Goal: Communication & Community: Answer question/provide support

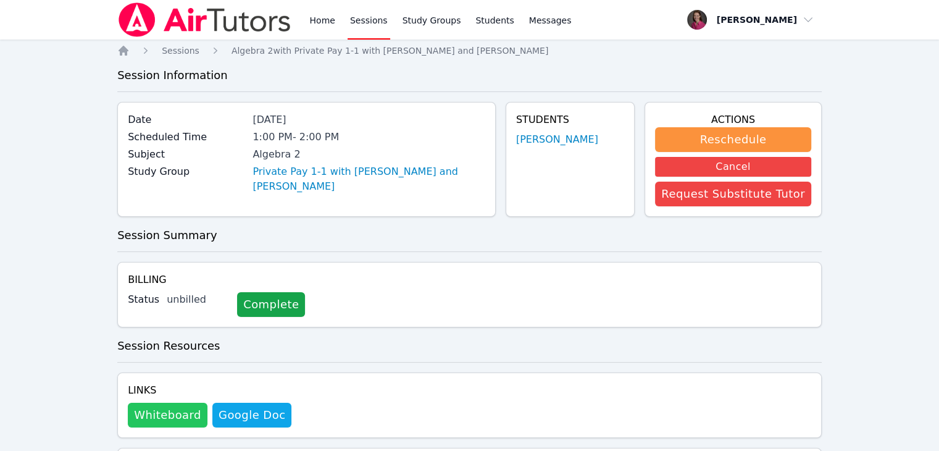
click at [158, 418] on button "Whiteboard" at bounding box center [168, 414] width 80 height 25
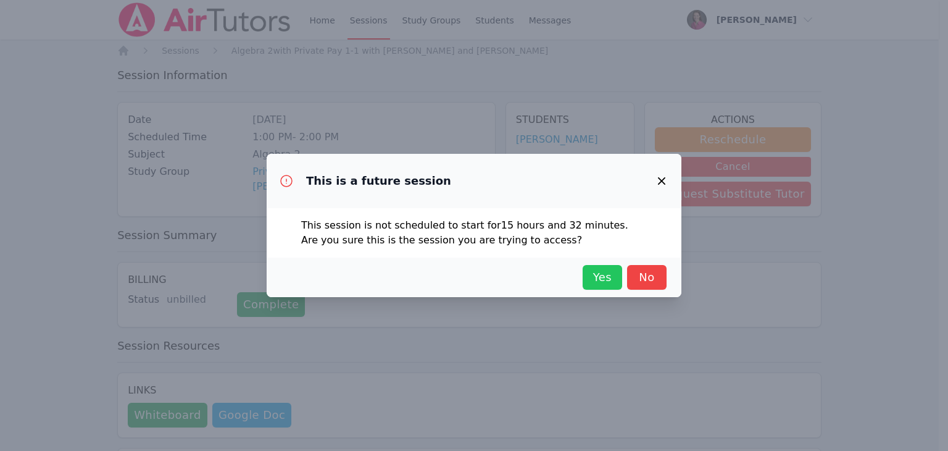
click at [598, 272] on span "Yes" at bounding box center [602, 276] width 27 height 17
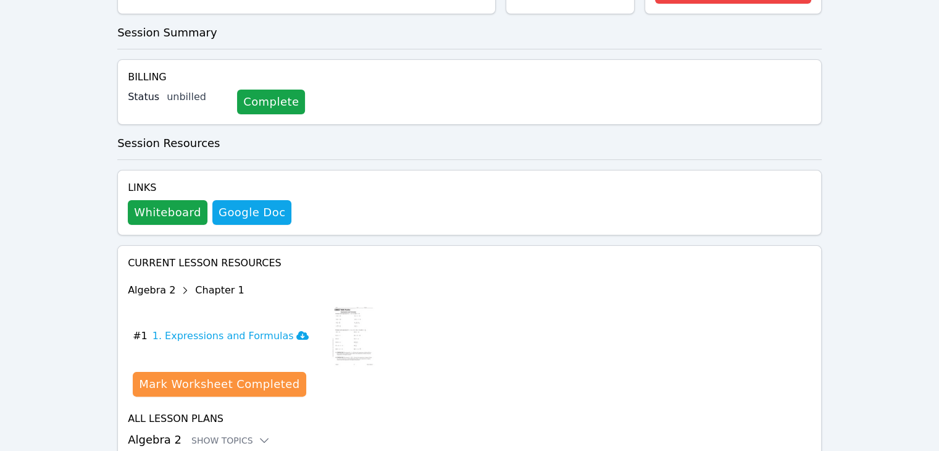
scroll to position [256, 0]
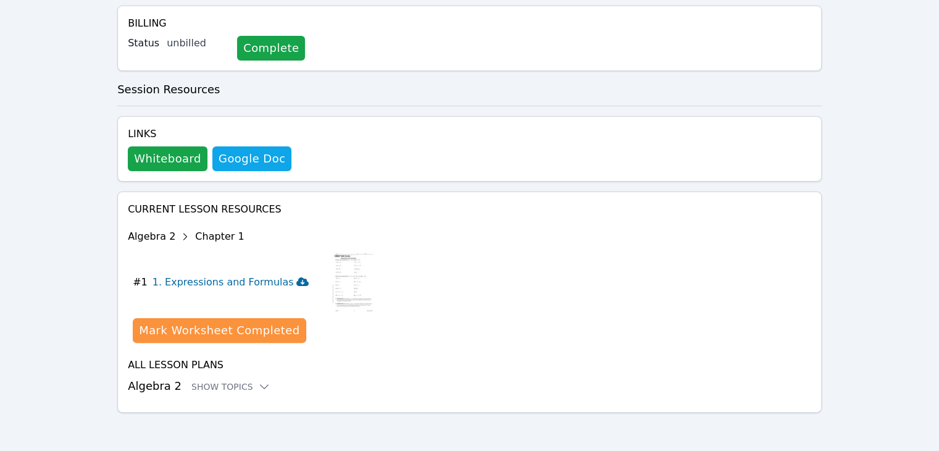
click at [296, 281] on icon at bounding box center [302, 281] width 12 height 9
click at [201, 390] on div "Show Topics" at bounding box center [230, 386] width 79 height 12
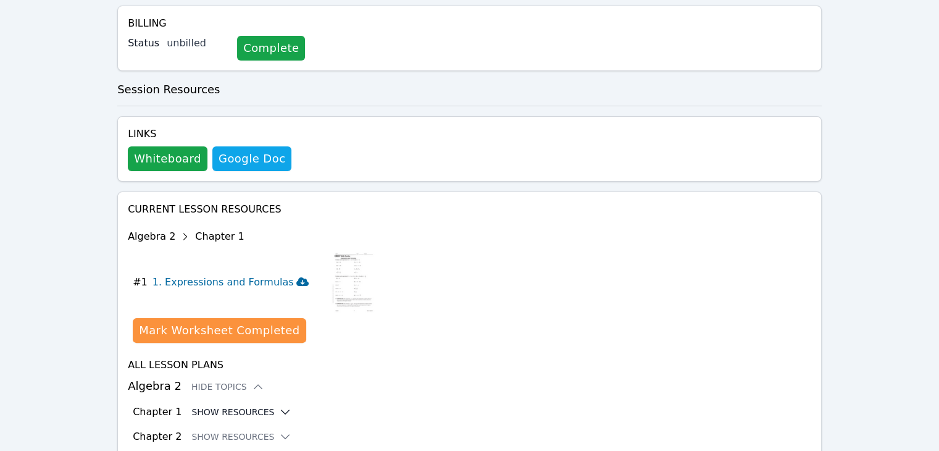
click at [225, 407] on button "Show Resources" at bounding box center [241, 411] width 100 height 12
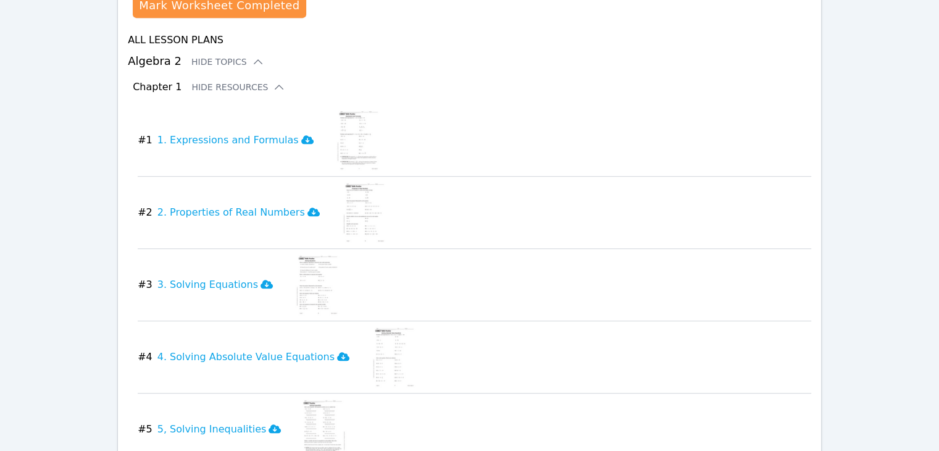
scroll to position [583, 0]
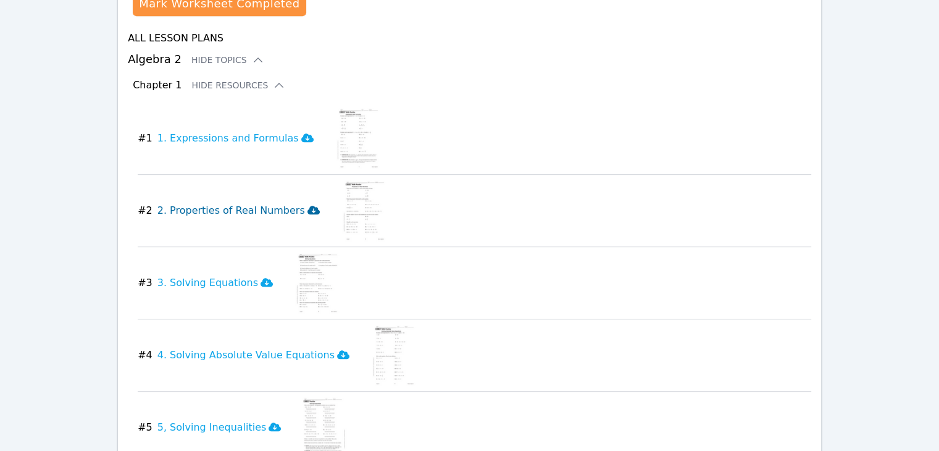
click at [307, 206] on icon at bounding box center [313, 210] width 12 height 9
click at [260, 285] on icon at bounding box center [266, 282] width 12 height 9
click at [337, 354] on icon at bounding box center [343, 354] width 12 height 9
click at [268, 423] on icon at bounding box center [274, 426] width 12 height 9
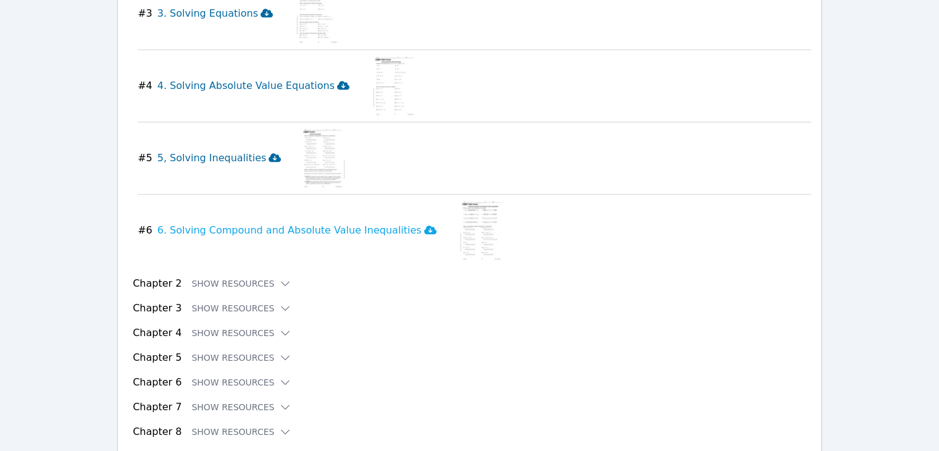
scroll to position [862, 0]
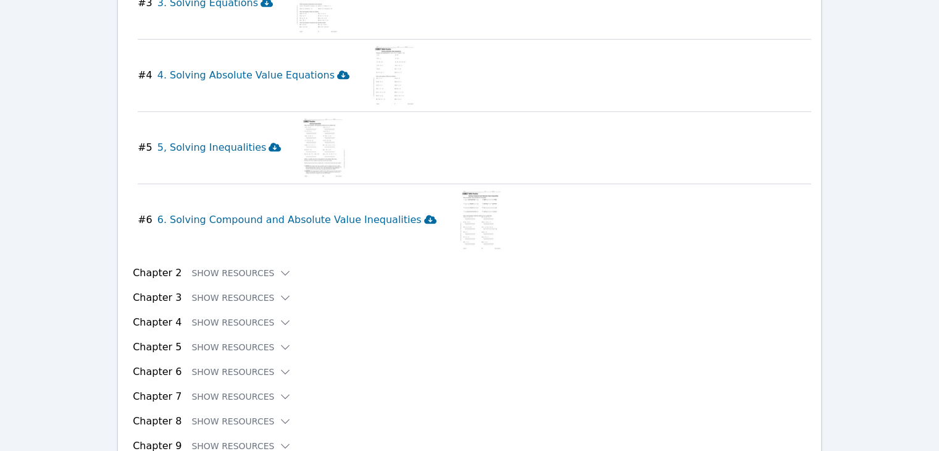
click at [424, 217] on icon at bounding box center [430, 219] width 12 height 10
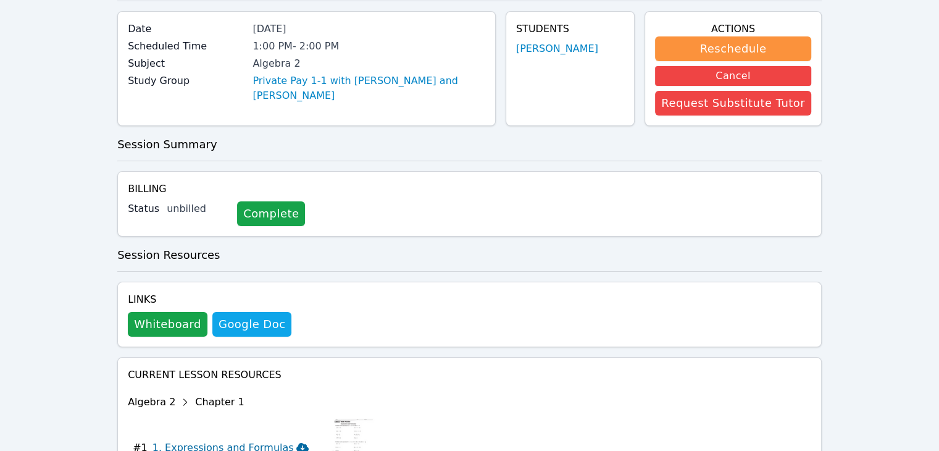
scroll to position [0, 0]
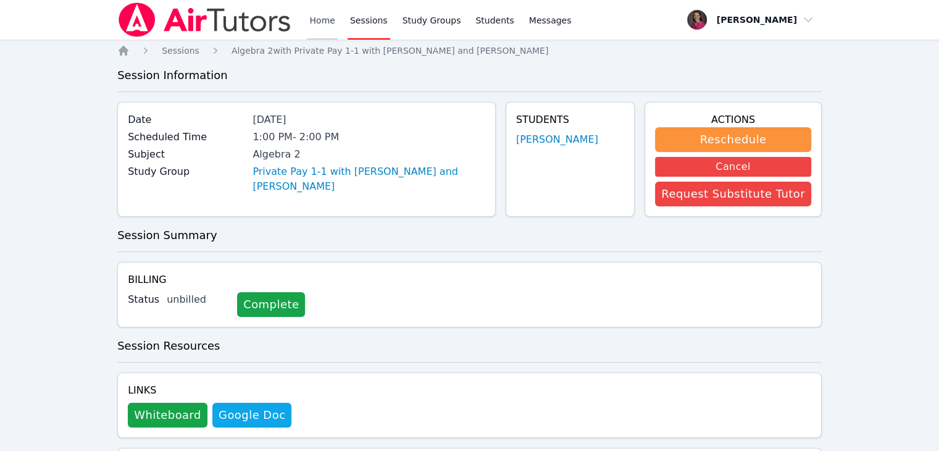
click at [313, 15] on link "Home" at bounding box center [322, 19] width 30 height 39
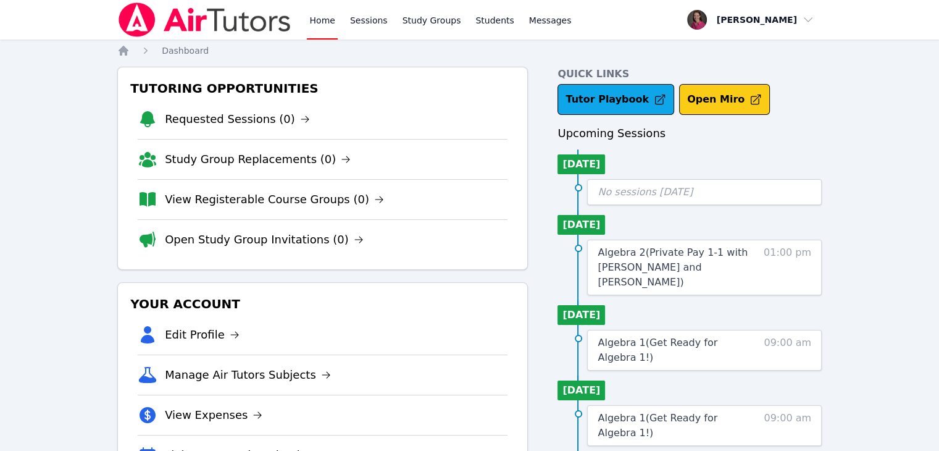
click at [703, 94] on button "Open Miro" at bounding box center [724, 99] width 91 height 31
click at [373, 18] on link "Sessions" at bounding box center [368, 19] width 43 height 39
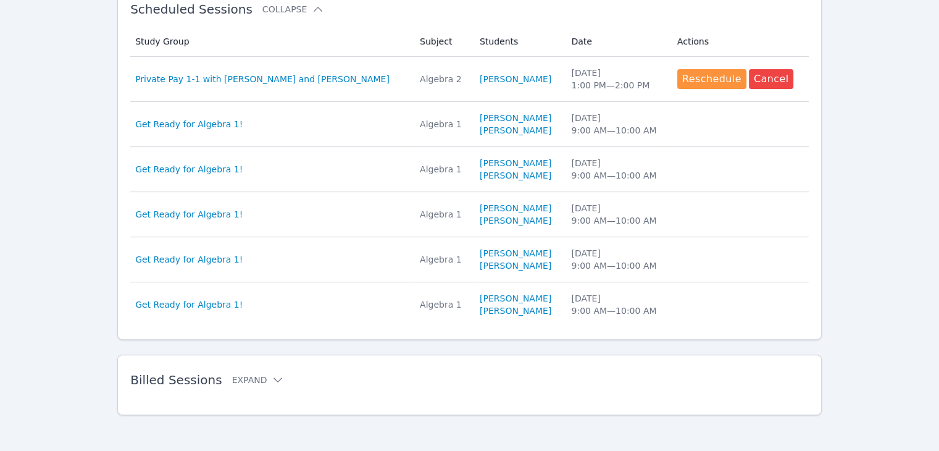
scroll to position [394, 0]
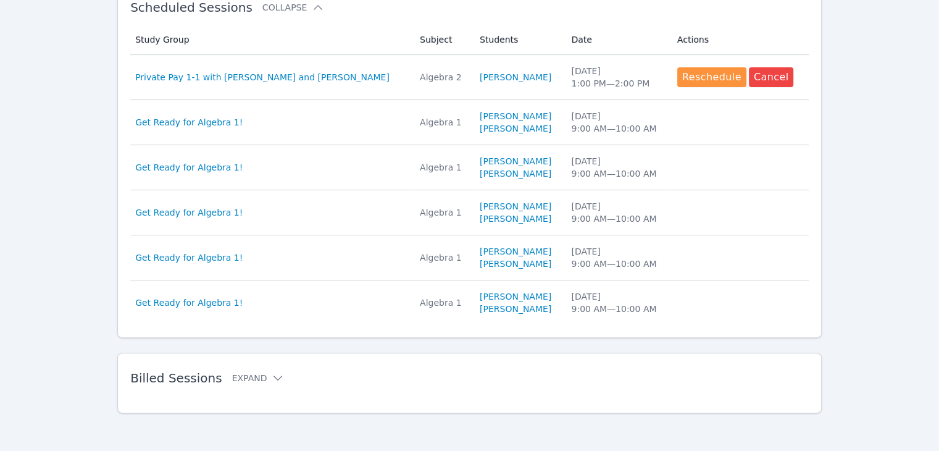
click at [267, 383] on h2 "Billed Sessions Expand" at bounding box center [449, 377] width 639 height 15
click at [272, 376] on icon at bounding box center [278, 378] width 12 height 12
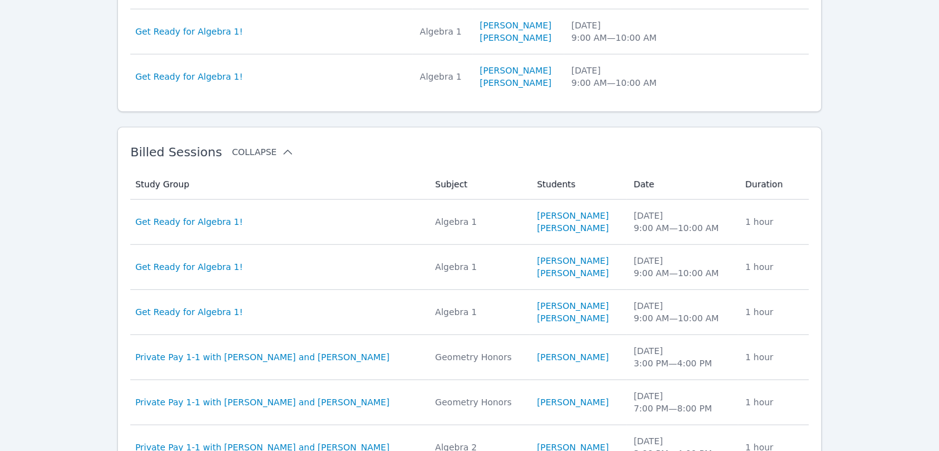
scroll to position [645, 0]
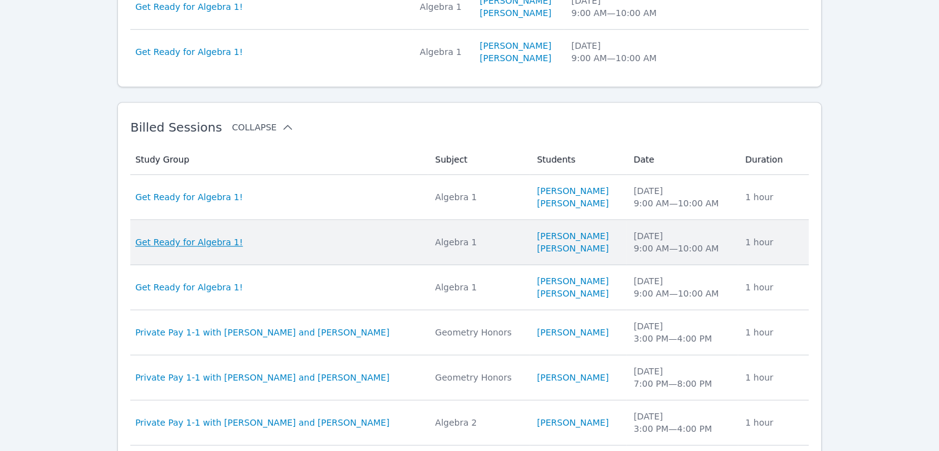
click at [170, 242] on span "Get Ready for Algebra 1!" at bounding box center [188, 242] width 107 height 12
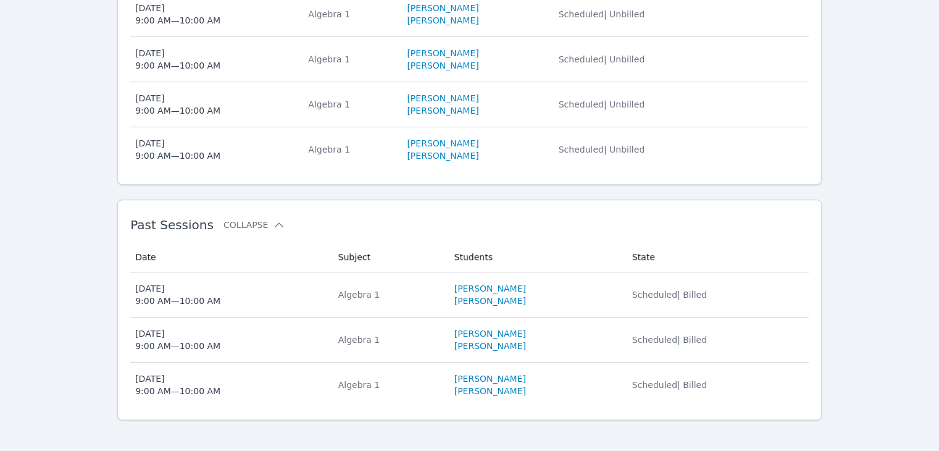
scroll to position [468, 0]
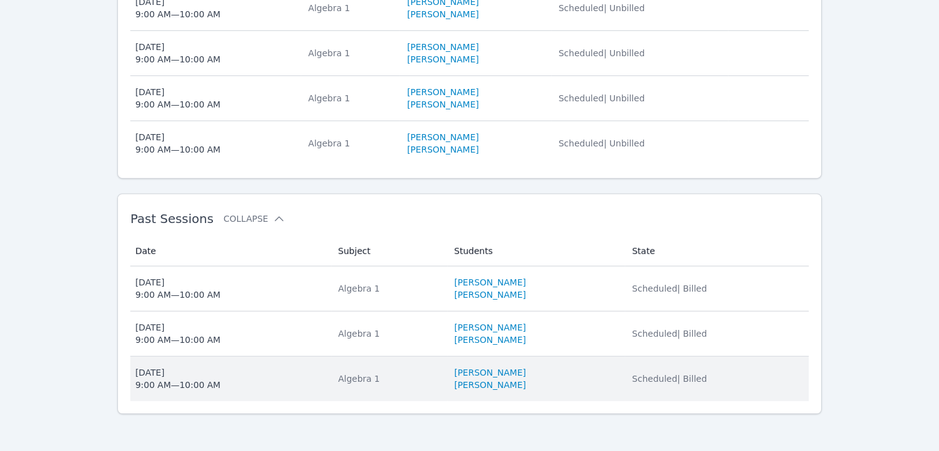
click at [154, 375] on div "[DATE] 9:00 AM — 10:00 AM" at bounding box center [177, 378] width 85 height 25
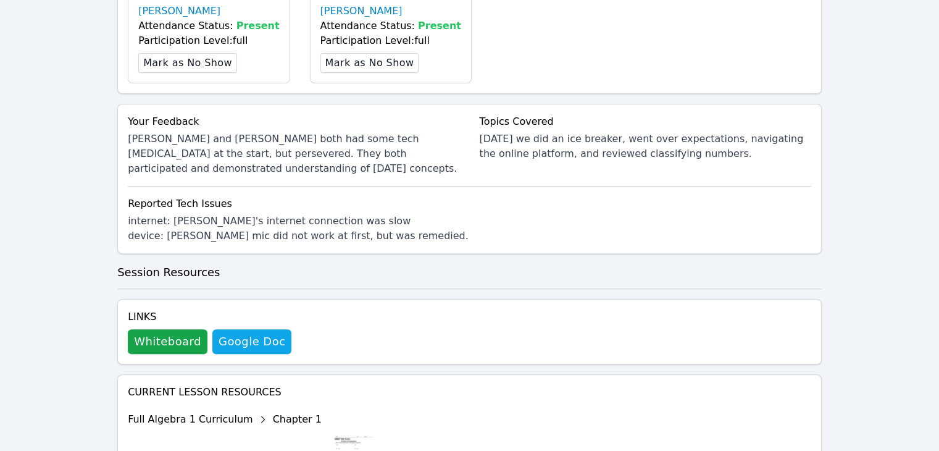
scroll to position [401, 0]
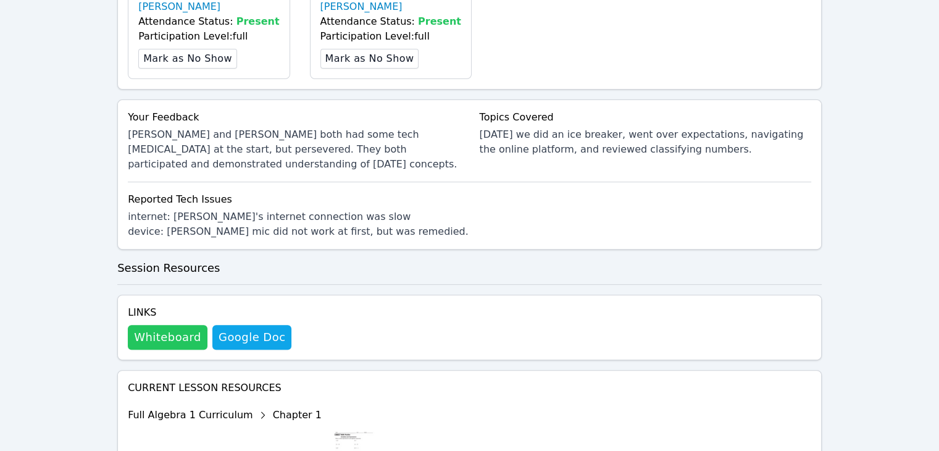
click at [175, 336] on button "Whiteboard" at bounding box center [168, 337] width 80 height 25
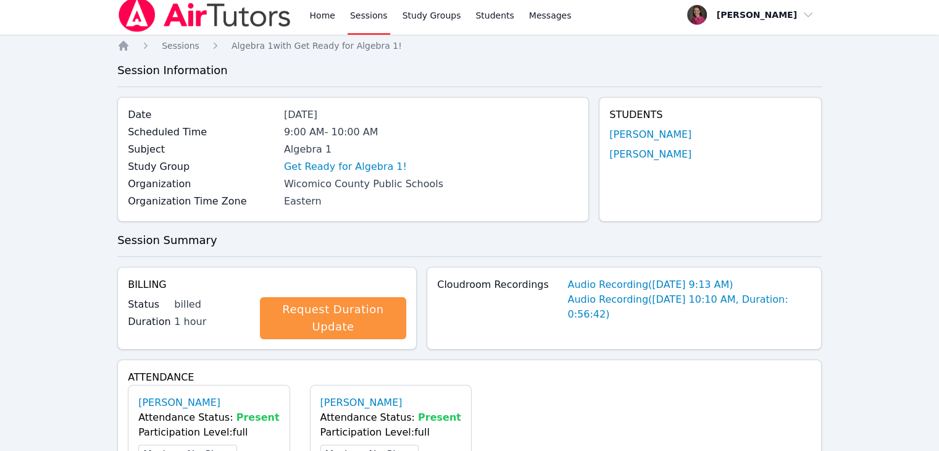
scroll to position [0, 0]
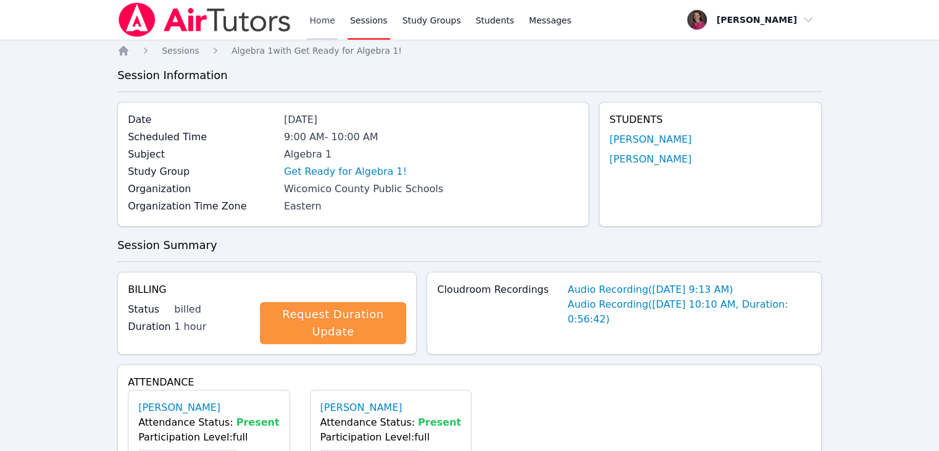
click at [318, 18] on link "Home" at bounding box center [322, 19] width 30 height 39
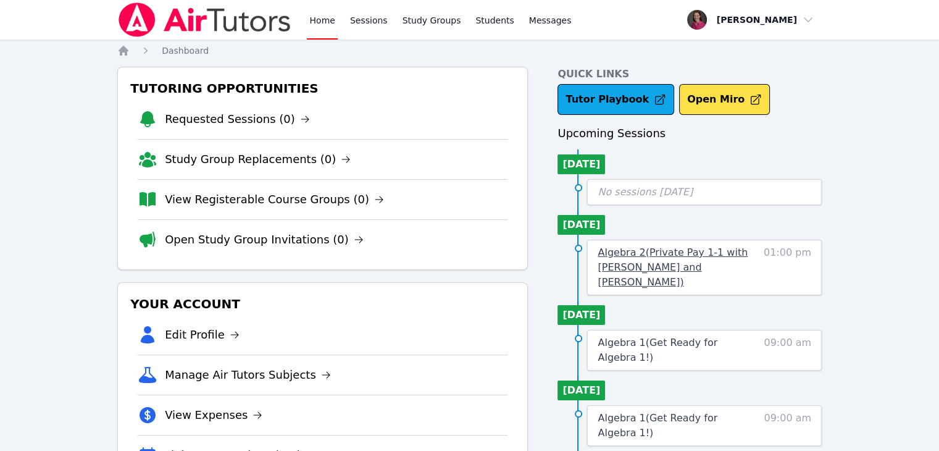
click at [692, 260] on span "Algebra 2 ( Private Pay 1-1 with [PERSON_NAME] and [PERSON_NAME] )" at bounding box center [672, 266] width 150 height 41
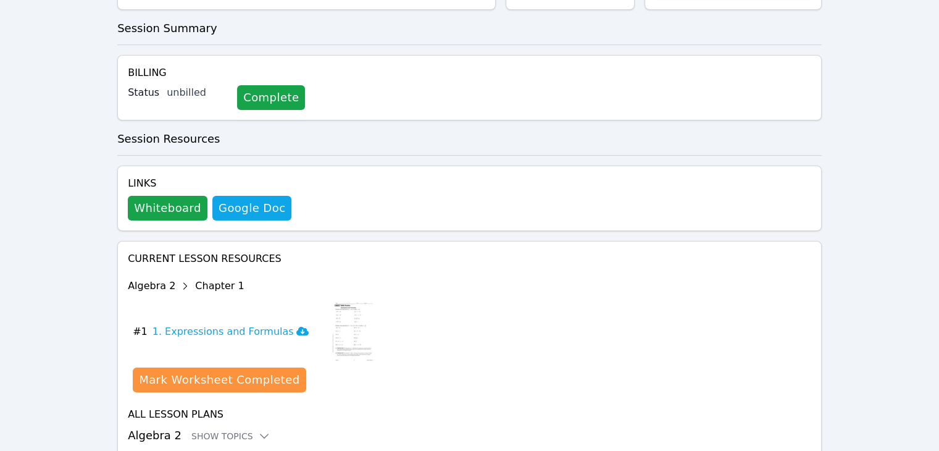
scroll to position [256, 0]
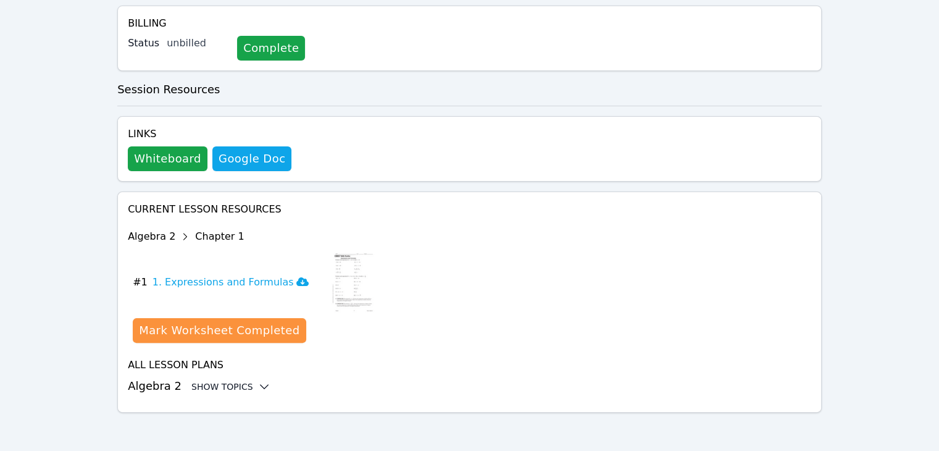
click at [258, 384] on icon at bounding box center [264, 386] width 12 height 12
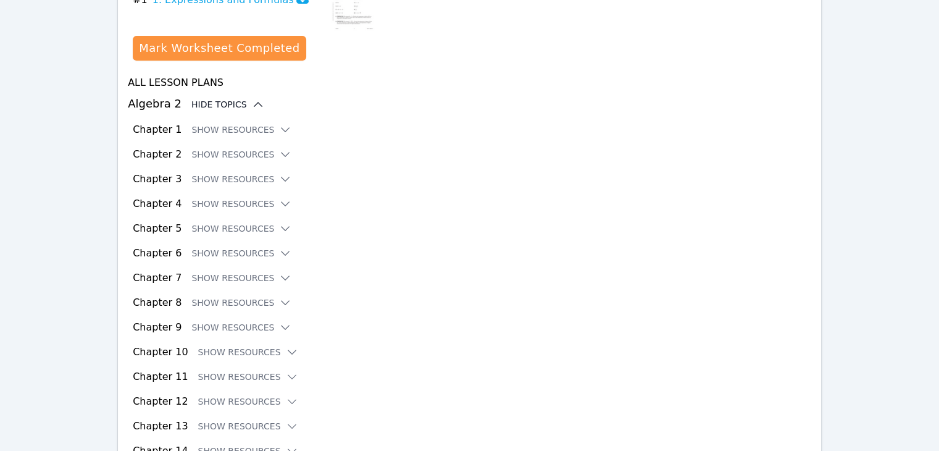
scroll to position [533, 0]
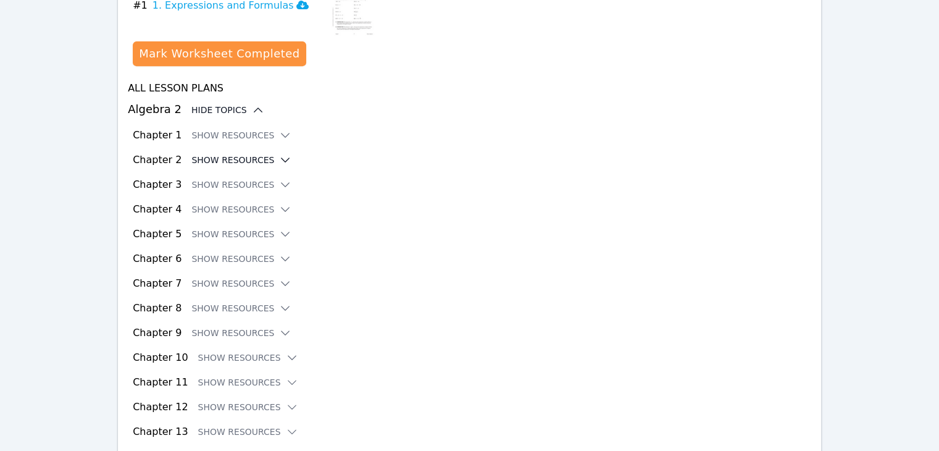
click at [279, 158] on icon at bounding box center [285, 160] width 12 height 12
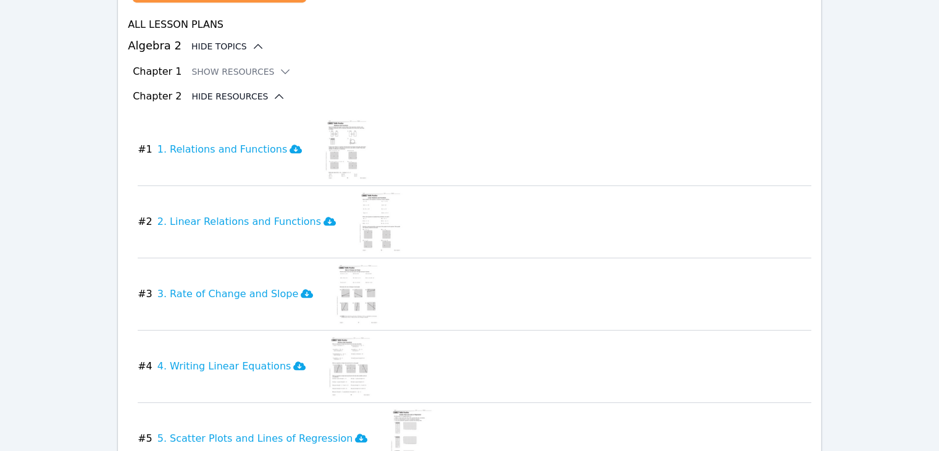
scroll to position [581, 0]
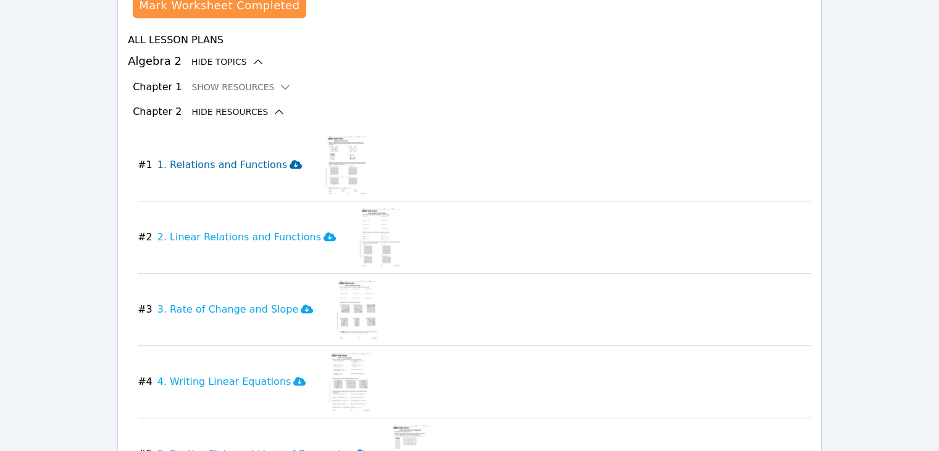
click at [289, 161] on icon at bounding box center [295, 164] width 12 height 10
click at [323, 234] on icon at bounding box center [329, 236] width 12 height 10
click at [301, 310] on icon at bounding box center [307, 308] width 12 height 9
click at [301, 304] on icon at bounding box center [307, 309] width 12 height 10
click at [293, 381] on icon at bounding box center [299, 380] width 12 height 9
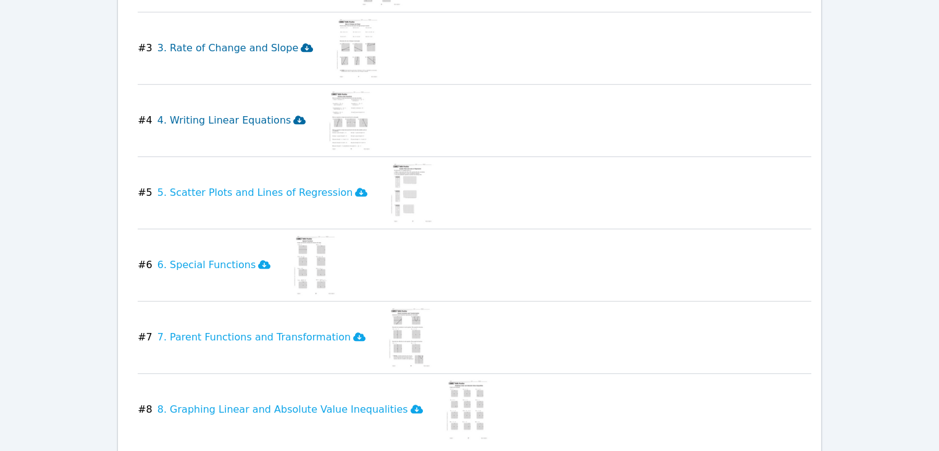
scroll to position [844, 0]
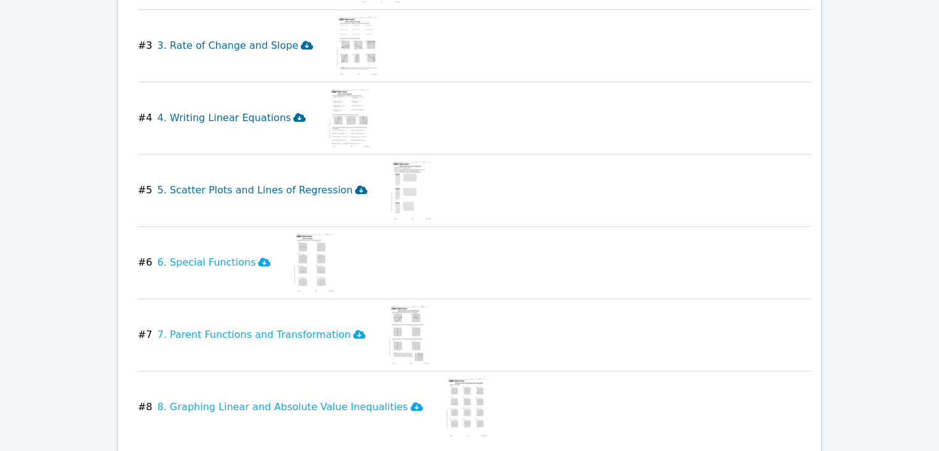
click at [355, 188] on icon at bounding box center [361, 189] width 12 height 9
click at [258, 259] on icon at bounding box center [264, 261] width 12 height 9
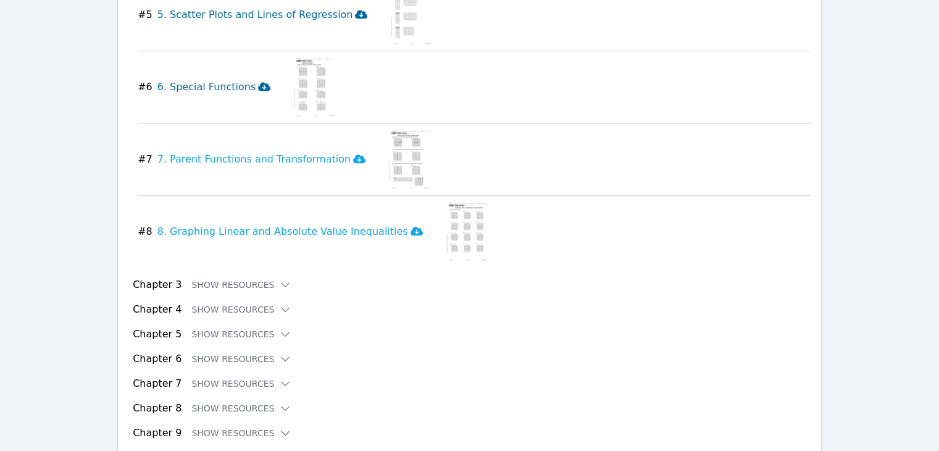
scroll to position [1026, 0]
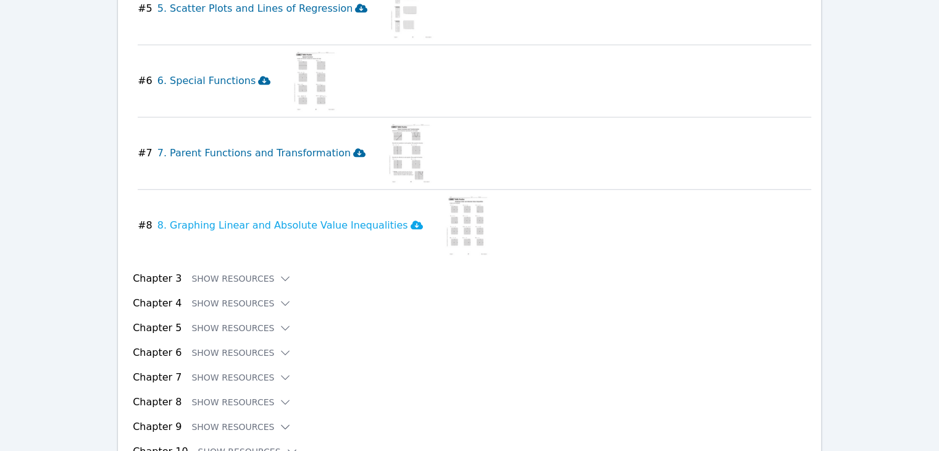
click at [353, 147] on span at bounding box center [359, 153] width 12 height 12
click at [410, 221] on icon at bounding box center [416, 224] width 12 height 9
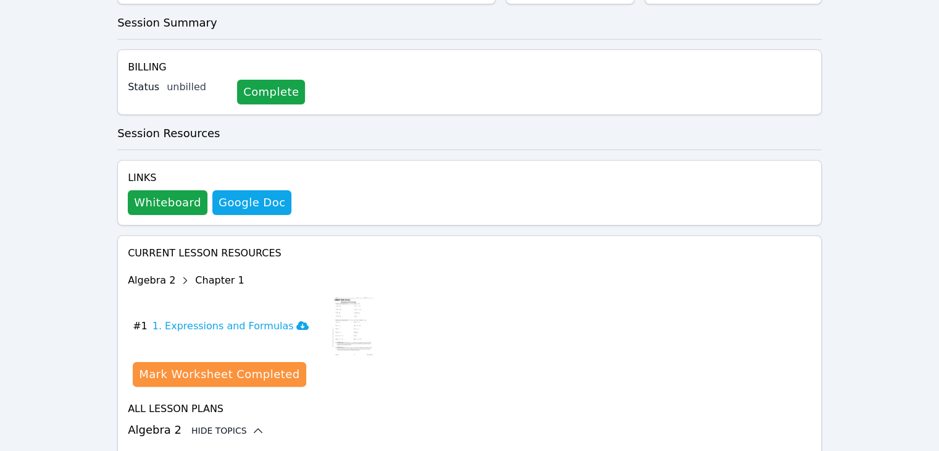
scroll to position [0, 0]
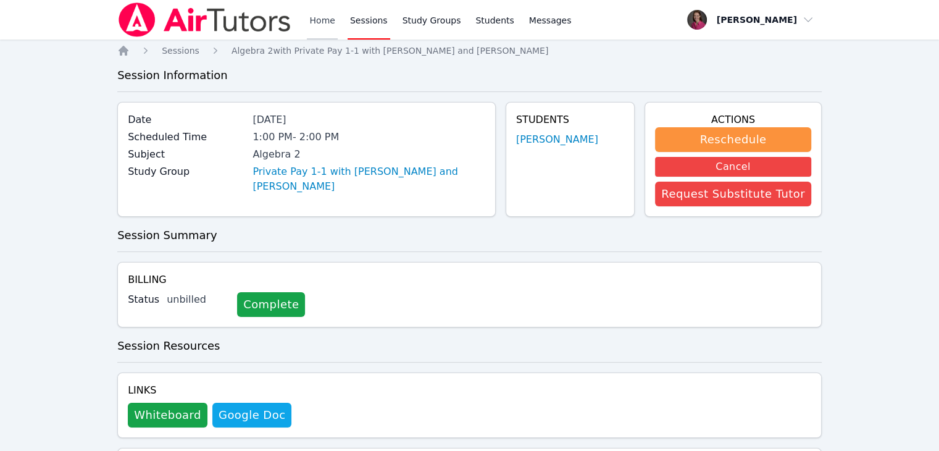
click at [310, 27] on link "Home" at bounding box center [322, 19] width 30 height 39
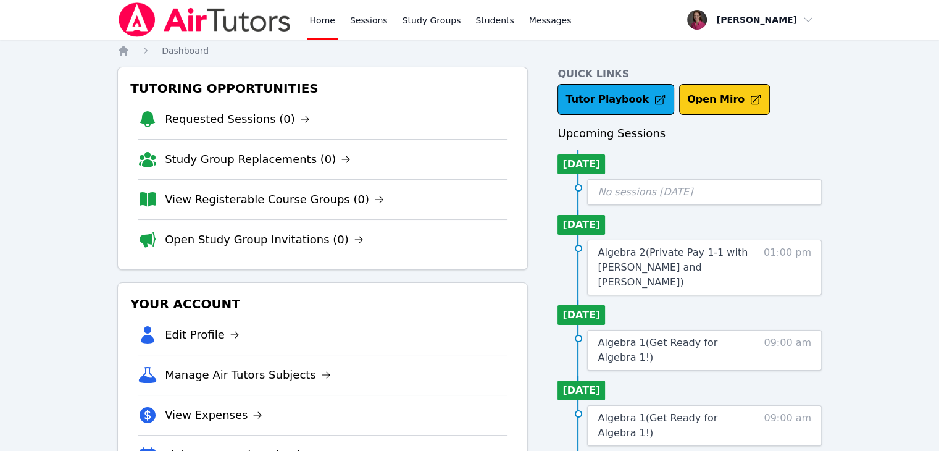
click at [684, 94] on button "Open Miro" at bounding box center [724, 99] width 91 height 31
